Goal: Find specific page/section

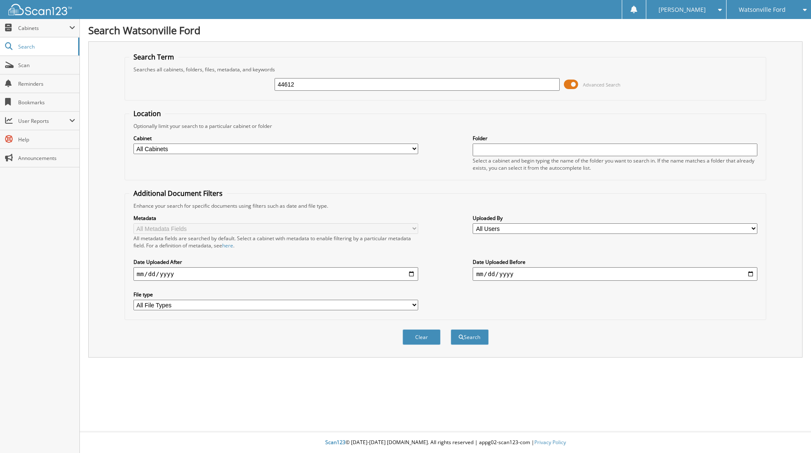
type input "44612"
click at [451, 329] on button "Search" at bounding box center [470, 337] width 38 height 16
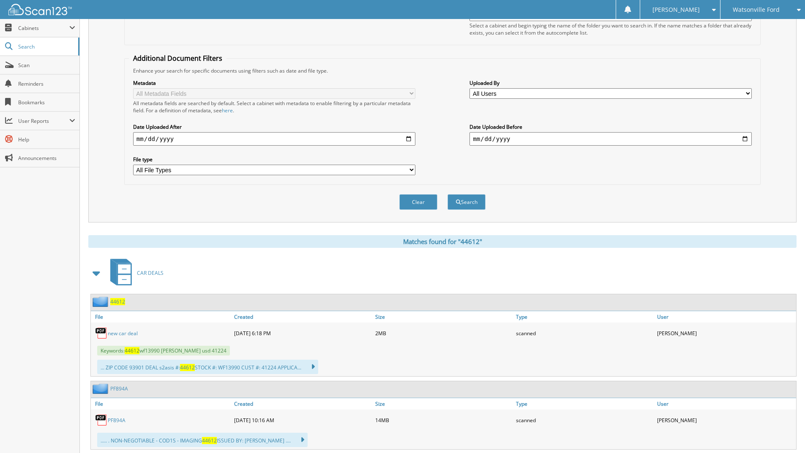
scroll to position [169, 0]
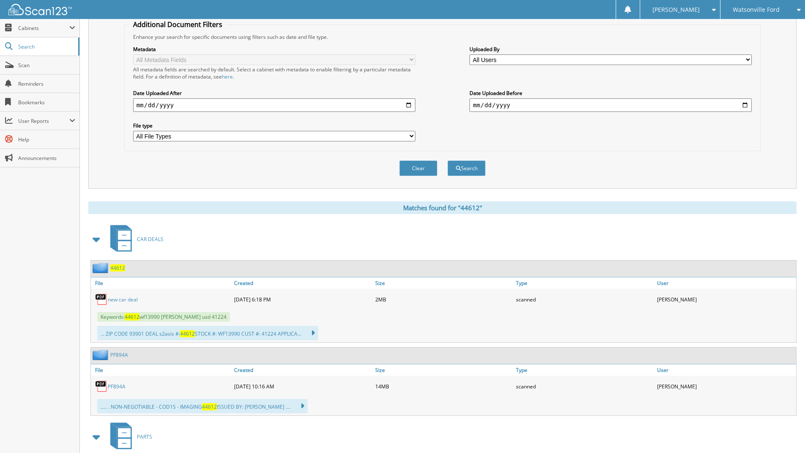
click at [115, 302] on link "new car deal" at bounding box center [123, 299] width 30 height 7
